Goal: Task Accomplishment & Management: Complete application form

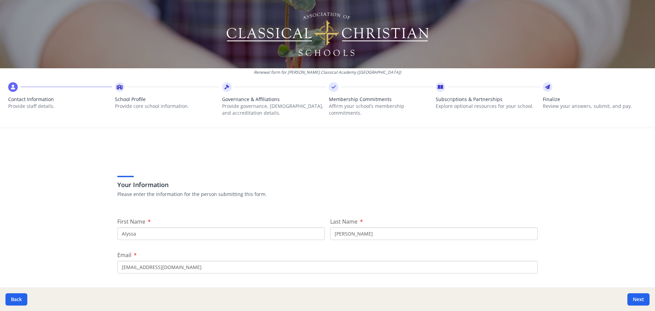
click at [547, 91] on div at bounding box center [594, 87] width 104 height 10
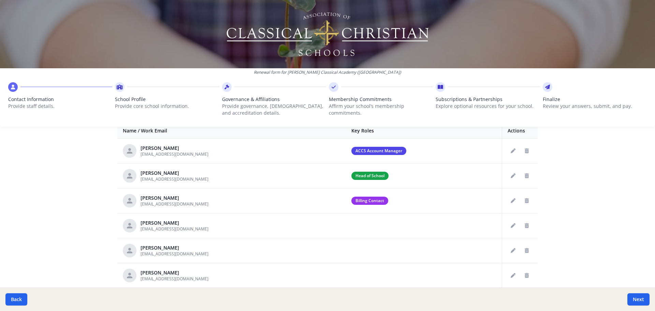
scroll to position [356, 0]
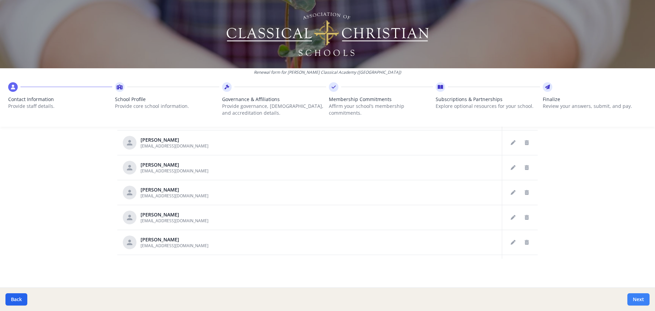
click at [632, 303] on button "Next" at bounding box center [638, 299] width 22 height 12
type input "(850) 656-2373"
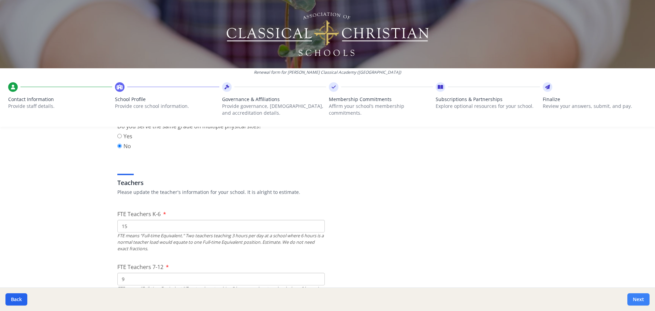
click at [631, 298] on button "Next" at bounding box center [638, 299] width 22 height 12
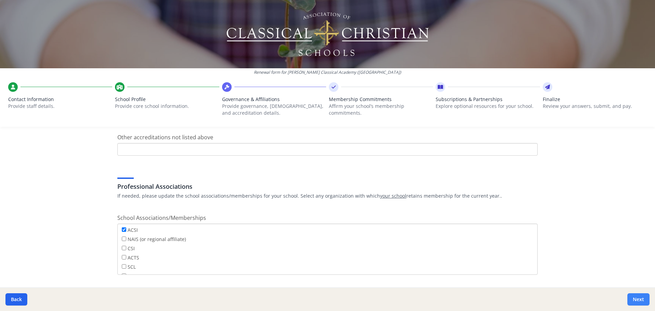
click at [631, 298] on button "Next" at bounding box center [638, 299] width 22 height 12
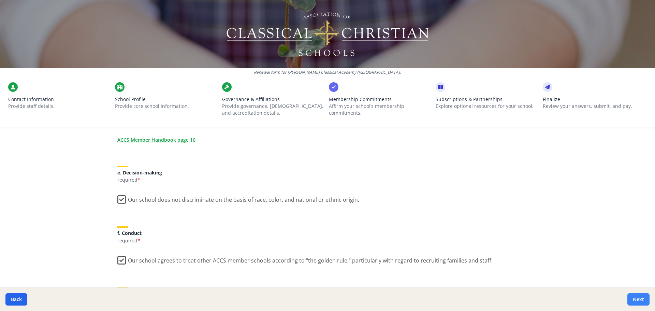
click at [631, 298] on button "Next" at bounding box center [638, 299] width 22 height 12
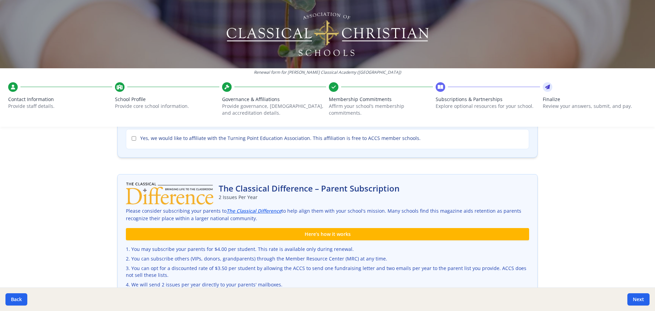
scroll to position [0, 0]
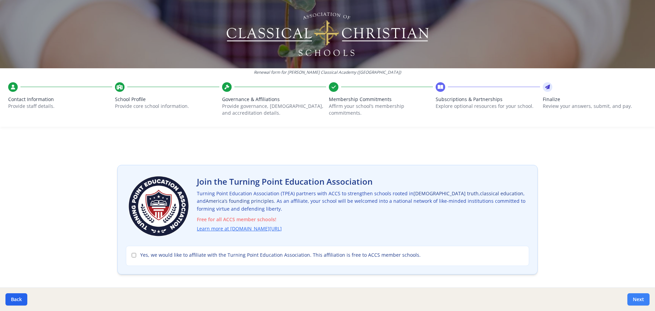
click at [629, 298] on button "Next" at bounding box center [638, 299] width 22 height 12
